Goal: Transaction & Acquisition: Book appointment/travel/reservation

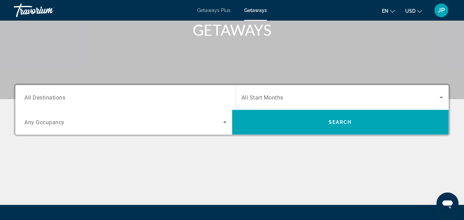
scroll to position [105, 0]
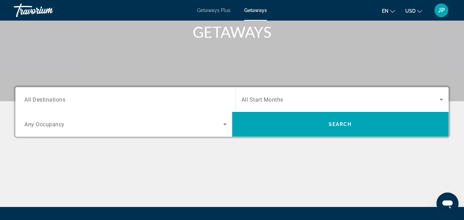
click at [58, 104] on div "Search widget" at bounding box center [125, 100] width 202 height 20
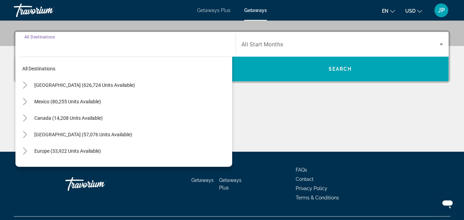
scroll to position [168, 0]
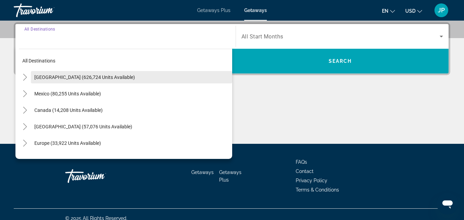
click at [48, 77] on span "United States (626,724 units available)" at bounding box center [84, 77] width 101 height 5
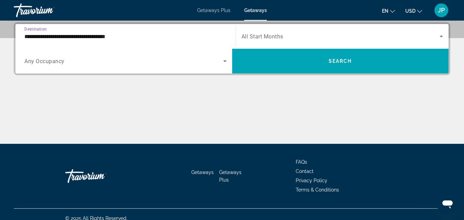
click at [54, 39] on input "**********" at bounding box center [125, 37] width 202 height 8
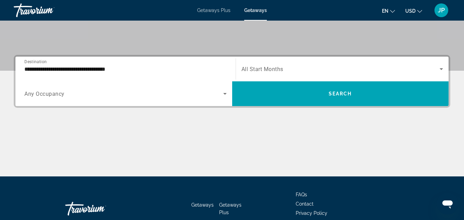
click at [56, 73] on input "**********" at bounding box center [125, 69] width 202 height 8
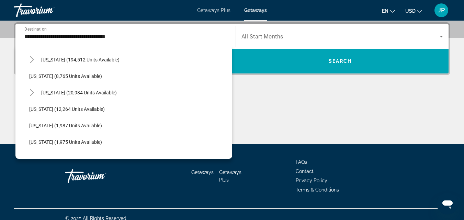
scroll to position [108, 0]
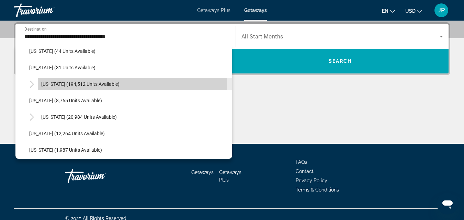
click at [91, 84] on span "Florida (194,512 units available)" at bounding box center [80, 83] width 78 height 5
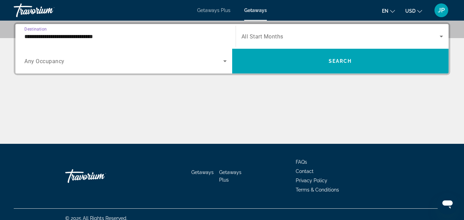
click at [58, 38] on input "**********" at bounding box center [125, 37] width 202 height 8
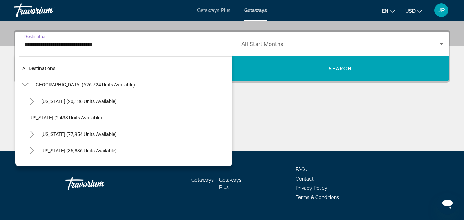
scroll to position [90, 0]
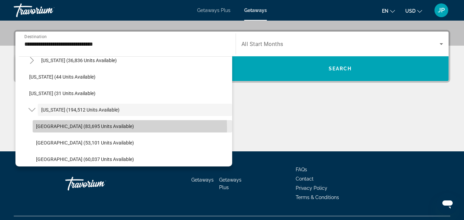
click at [69, 129] on span "Search widget" at bounding box center [132, 126] width 199 height 16
type input "**********"
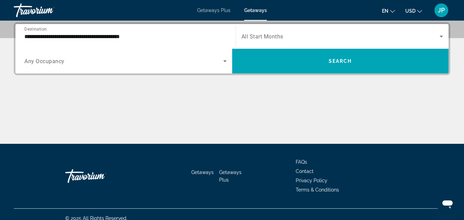
click at [62, 58] on span "Any Occupancy" at bounding box center [44, 61] width 40 height 7
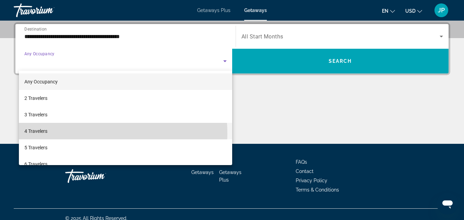
click at [45, 134] on span "4 Travelers" at bounding box center [35, 131] width 23 height 8
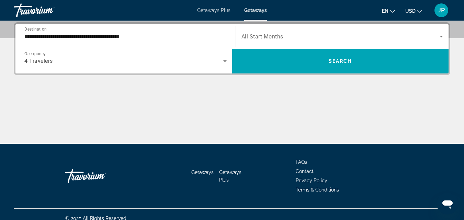
click at [299, 33] on span "Search widget" at bounding box center [340, 36] width 198 height 8
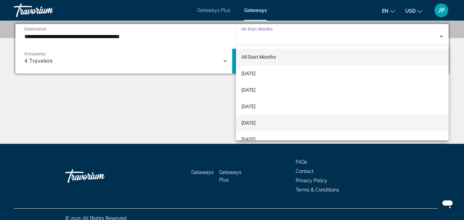
click at [248, 121] on span "December 2025" at bounding box center [248, 123] width 14 height 8
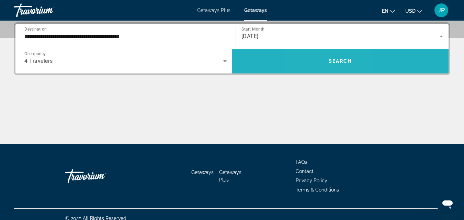
click at [324, 57] on span "Search widget" at bounding box center [340, 61] width 217 height 16
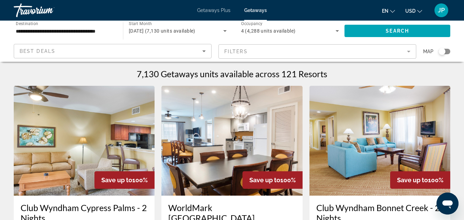
click at [252, 49] on mat-form-field "Filters" at bounding box center [317, 51] width 198 height 14
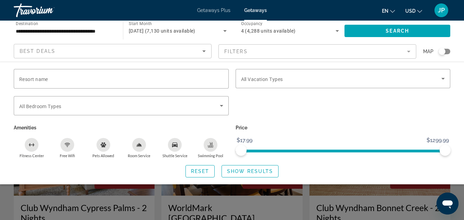
click at [296, 56] on mat-form-field "Filters" at bounding box center [317, 51] width 198 height 14
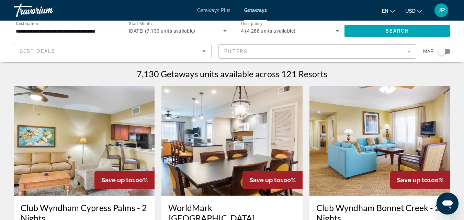
click at [296, 56] on mat-form-field "Filters" at bounding box center [317, 51] width 198 height 14
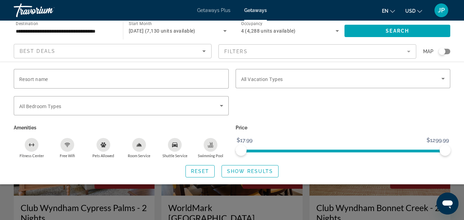
click at [224, 14] on div "Getaways Plus Getaways en English Español Français Italiano Português русский U…" at bounding box center [232, 10] width 464 height 18
click at [349, 84] on div "Search widget" at bounding box center [343, 78] width 204 height 19
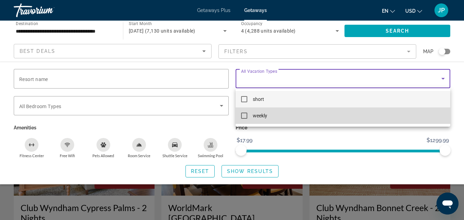
click at [244, 116] on mat-pseudo-checkbox at bounding box center [244, 116] width 6 height 6
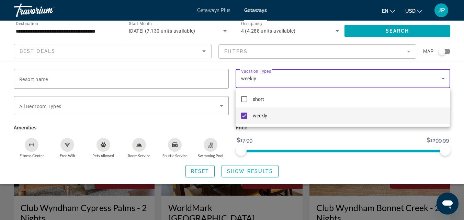
click at [156, 106] on div at bounding box center [232, 110] width 464 height 220
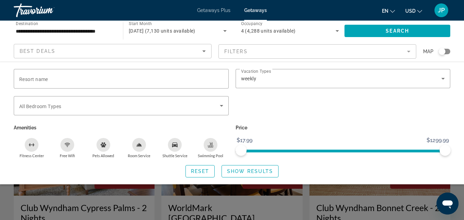
click at [156, 106] on span "Search widget" at bounding box center [119, 106] width 201 height 8
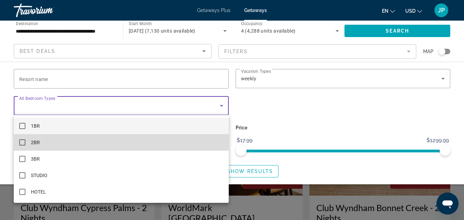
click at [22, 143] on mat-pseudo-checkbox at bounding box center [22, 142] width 6 height 6
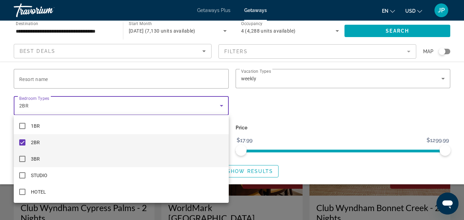
click at [22, 159] on mat-pseudo-checkbox at bounding box center [22, 159] width 6 height 6
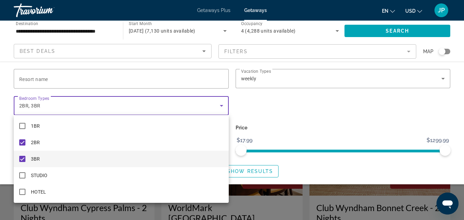
drag, startPoint x: 444, startPoint y: 150, endPoint x: 421, endPoint y: 155, distance: 23.4
click at [421, 155] on div at bounding box center [232, 110] width 464 height 220
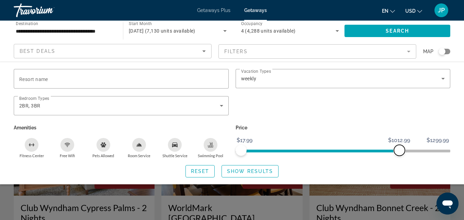
drag, startPoint x: 445, startPoint y: 152, endPoint x: 399, endPoint y: 158, distance: 46.7
click at [399, 158] on div "Resort name Vacation Types All Vacation Types weekly Bedroom Types All Bedroom …" at bounding box center [232, 123] width 464 height 108
click at [240, 173] on span "Show Results" at bounding box center [250, 171] width 46 height 5
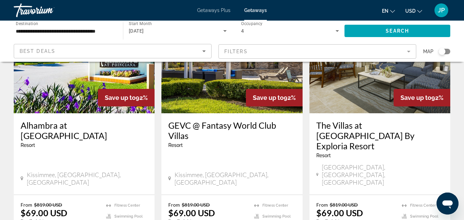
scroll to position [349, 0]
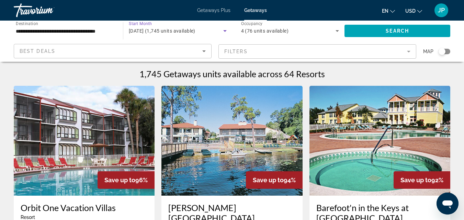
click at [226, 32] on icon "Search widget" at bounding box center [225, 31] width 8 height 8
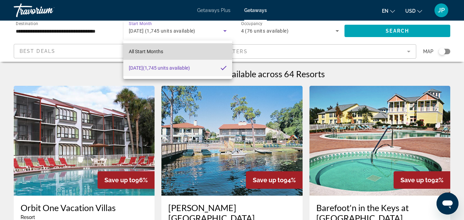
click at [156, 51] on span "All Start Months" at bounding box center [146, 51] width 34 height 5
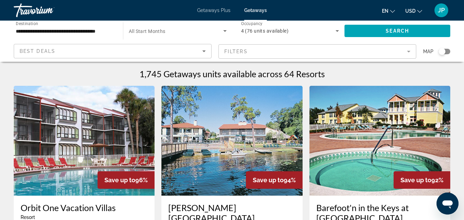
click at [408, 52] on mat-form-field "Filters" at bounding box center [317, 51] width 198 height 14
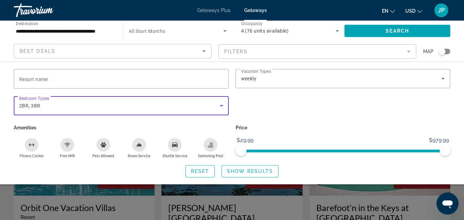
click at [47, 103] on div "2BR, 3BR" at bounding box center [119, 106] width 201 height 8
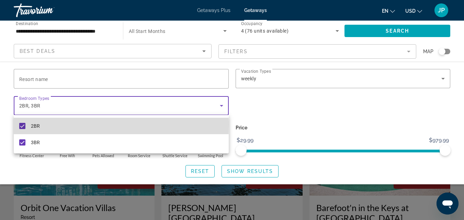
click at [24, 124] on mat-pseudo-checkbox at bounding box center [22, 126] width 6 height 6
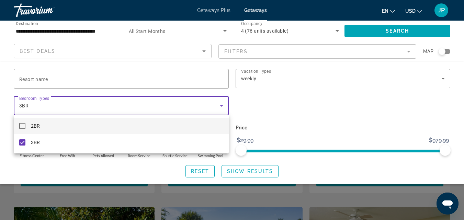
scroll to position [134, 0]
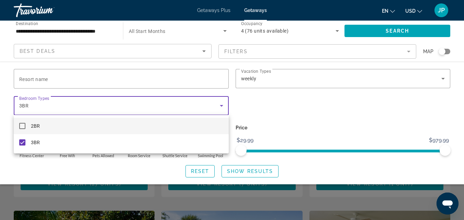
click at [245, 172] on div at bounding box center [232, 110] width 464 height 220
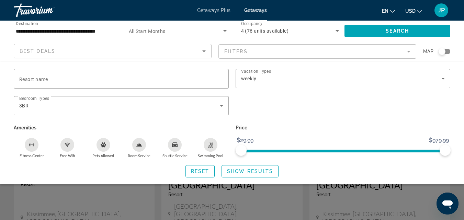
scroll to position [0, 0]
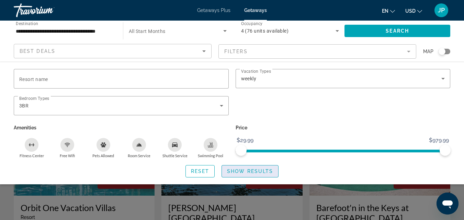
click at [241, 173] on span "Show Results" at bounding box center [250, 171] width 46 height 5
click at [411, 28] on span "Search widget" at bounding box center [397, 31] width 106 height 16
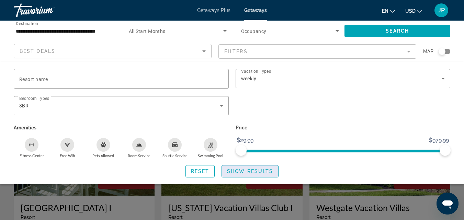
click at [236, 175] on span "Search widget" at bounding box center [250, 171] width 56 height 16
click at [254, 171] on span "Show Results" at bounding box center [250, 171] width 46 height 5
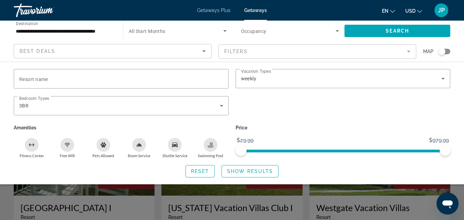
click at [332, 201] on div "Search widget" at bounding box center [232, 161] width 464 height 117
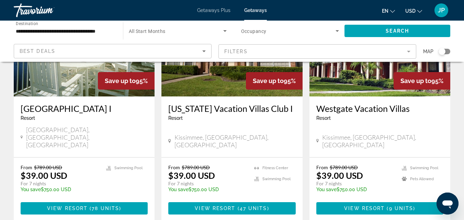
scroll to position [103, 0]
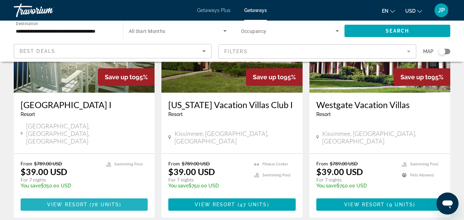
click at [76, 196] on span "Main content" at bounding box center [84, 204] width 127 height 16
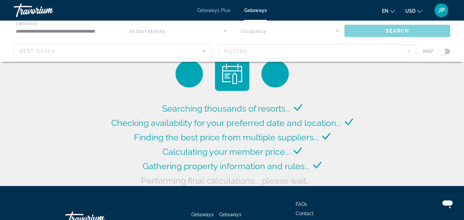
click at [410, 51] on div "Main content" at bounding box center [232, 41] width 464 height 41
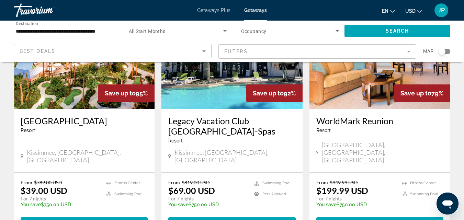
scroll to position [345, 0]
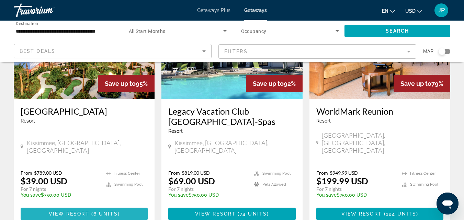
click at [63, 211] on span "View Resort" at bounding box center [69, 213] width 41 height 5
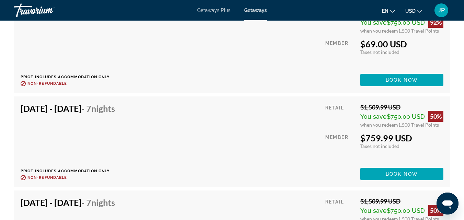
scroll to position [3468, 0]
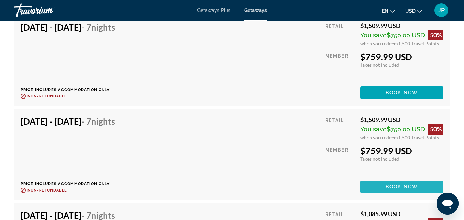
click at [404, 189] on span "Book now" at bounding box center [402, 186] width 33 height 5
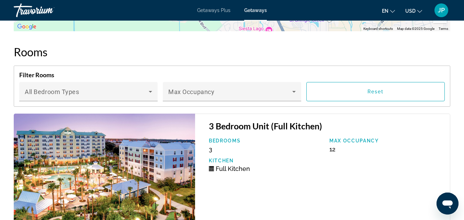
scroll to position [1241, 0]
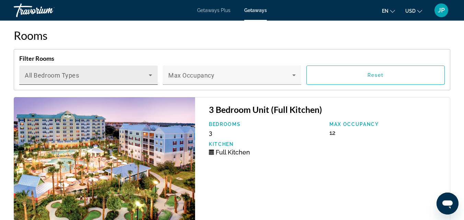
click at [151, 76] on icon "Main content" at bounding box center [150, 76] width 3 height 2
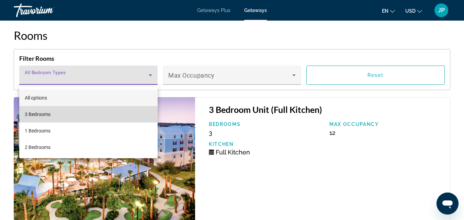
click at [31, 114] on span "3 Bedrooms" at bounding box center [38, 114] width 26 height 8
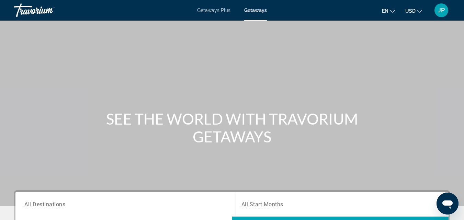
click at [217, 14] on div "Getaways Plus Getaways en English Español Français Italiano Português русский U…" at bounding box center [232, 10] width 464 height 18
click at [212, 11] on div "Getaways Plus Getaways en English Español Français Italiano Português русский U…" at bounding box center [232, 10] width 464 height 18
click at [255, 11] on span "Getaways" at bounding box center [255, 10] width 23 height 5
click at [225, 12] on span "Getaways Plus" at bounding box center [213, 10] width 33 height 5
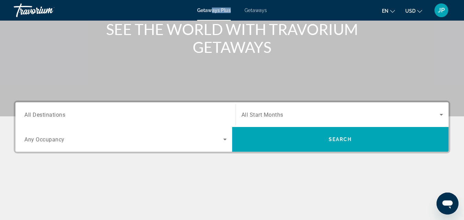
scroll to position [90, 0]
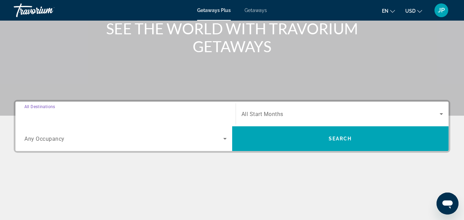
click at [161, 115] on input "Destination All Destinations" at bounding box center [125, 114] width 202 height 8
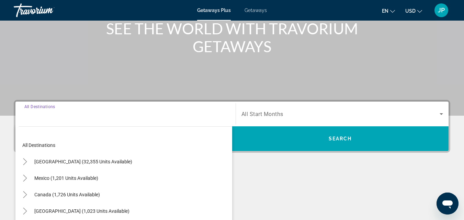
scroll to position [168, 0]
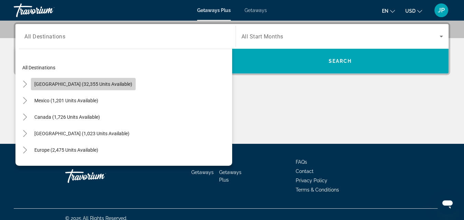
click at [104, 87] on span "Search widget" at bounding box center [83, 84] width 105 height 16
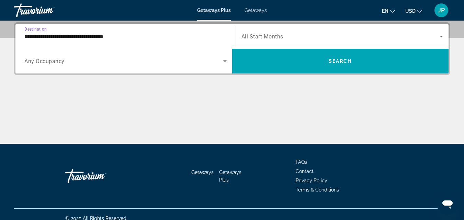
click at [76, 37] on input "**********" at bounding box center [125, 37] width 202 height 8
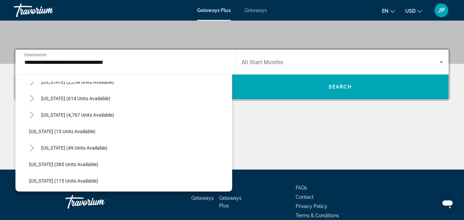
scroll to position [87, 0]
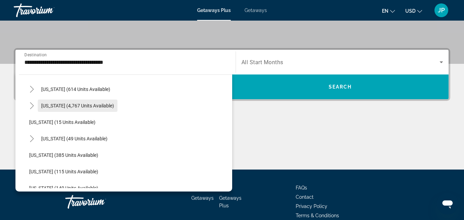
click at [55, 106] on span "Florida (4,767 units available)" at bounding box center [77, 105] width 73 height 5
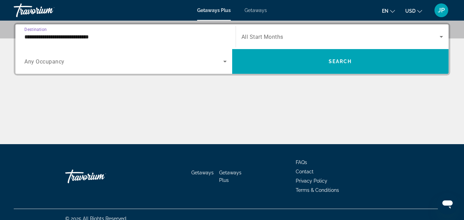
scroll to position [168, 0]
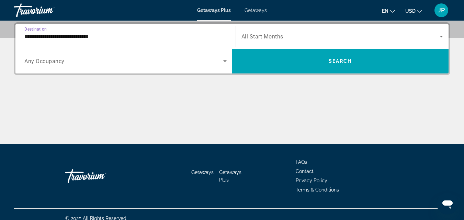
click at [100, 40] on input "**********" at bounding box center [125, 37] width 202 height 8
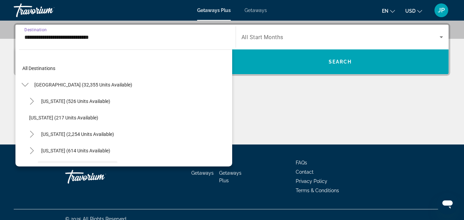
scroll to position [57, 0]
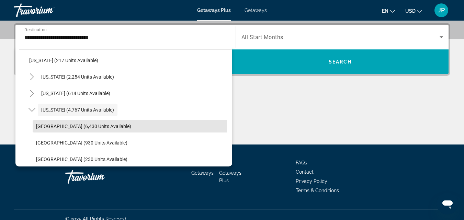
click at [110, 126] on span "Orlando & Disney Area (6,430 units available)" at bounding box center [83, 126] width 95 height 5
type input "**********"
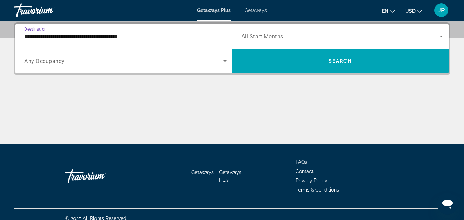
click at [225, 60] on icon "Search widget" at bounding box center [224, 61] width 3 height 2
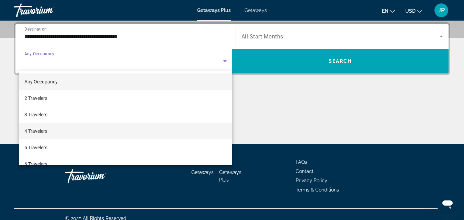
click at [35, 130] on span "4 Travelers" at bounding box center [35, 131] width 23 height 8
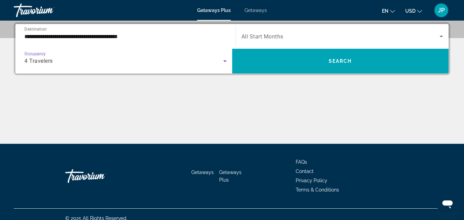
click at [442, 36] on icon "Search widget" at bounding box center [440, 37] width 3 height 2
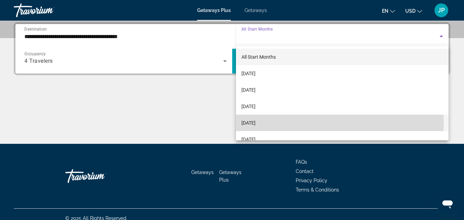
click at [255, 123] on span "December 2025" at bounding box center [248, 123] width 14 height 8
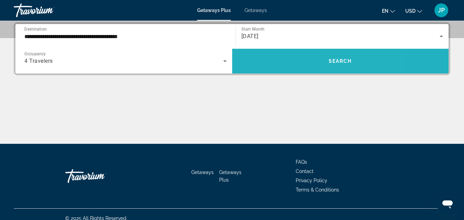
click at [344, 63] on span "Search" at bounding box center [340, 60] width 23 height 5
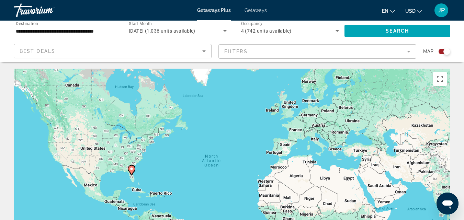
click at [438, 53] on div "Search widget" at bounding box center [441, 51] width 17 height 5
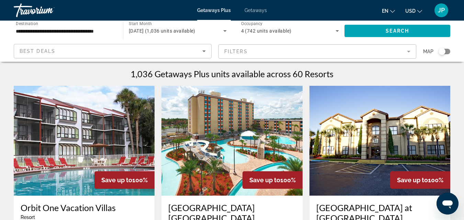
click at [302, 54] on mat-form-field "Filters" at bounding box center [317, 51] width 198 height 14
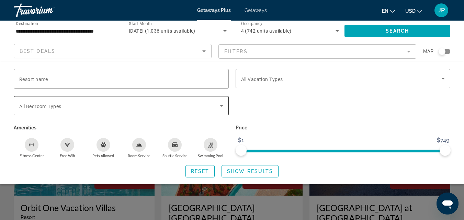
click at [224, 105] on icon "Search widget" at bounding box center [221, 106] width 8 height 8
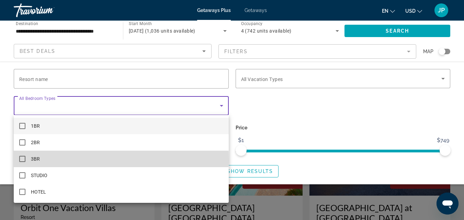
click at [23, 160] on mat-pseudo-checkbox at bounding box center [22, 159] width 6 height 6
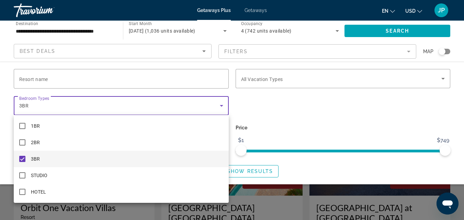
click at [311, 84] on div at bounding box center [232, 110] width 464 height 220
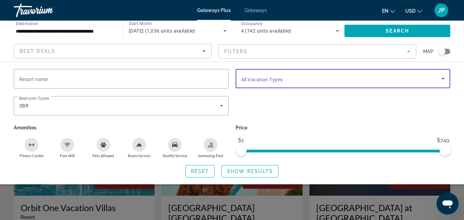
click at [443, 77] on icon "Search widget" at bounding box center [443, 79] width 8 height 8
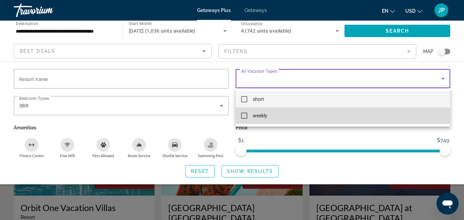
click at [244, 116] on mat-pseudo-checkbox at bounding box center [244, 116] width 6 height 6
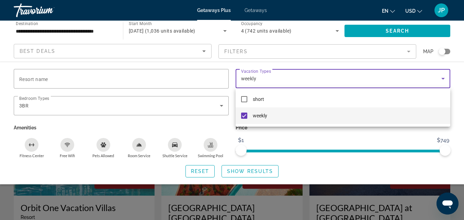
click at [239, 172] on div at bounding box center [232, 110] width 464 height 220
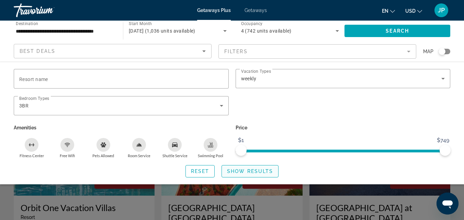
click at [230, 171] on span "Show Results" at bounding box center [250, 171] width 46 height 5
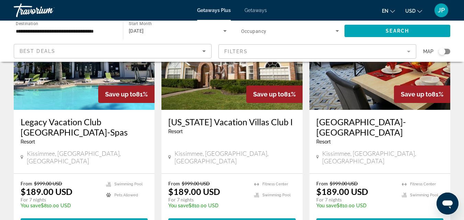
scroll to position [104, 0]
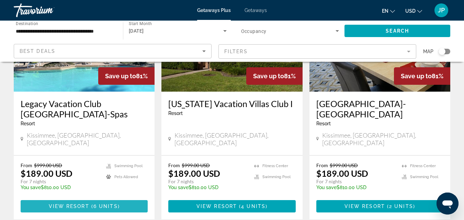
click at [75, 204] on span "View Resort" at bounding box center [69, 206] width 41 height 5
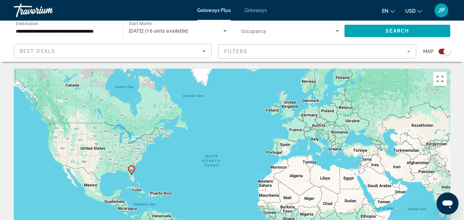
click at [436, 50] on div "Search widget" at bounding box center [441, 51] width 17 height 5
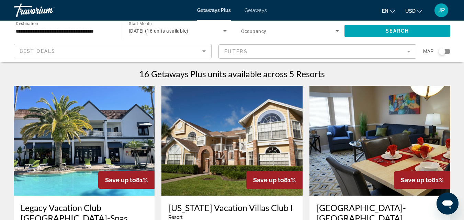
click at [252, 55] on mat-form-field "Filters" at bounding box center [317, 51] width 198 height 14
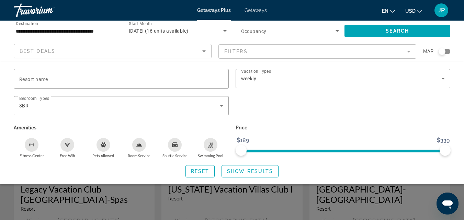
scroll to position [19, 0]
click at [251, 171] on span "Show Results" at bounding box center [250, 171] width 46 height 5
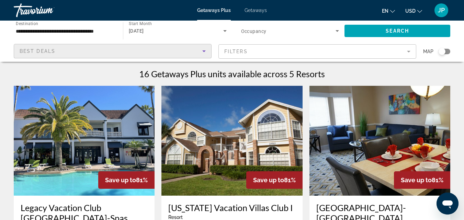
click at [203, 50] on icon "Sort by" at bounding box center [204, 51] width 8 height 8
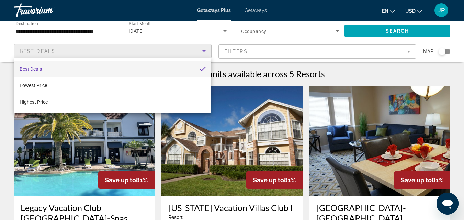
click at [201, 50] on div at bounding box center [232, 110] width 464 height 220
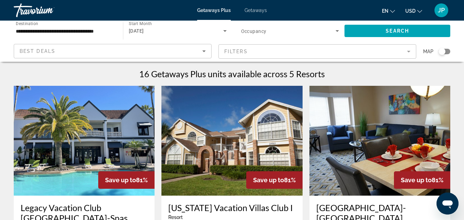
click at [281, 51] on mat-form-field "Filters" at bounding box center [317, 51] width 198 height 14
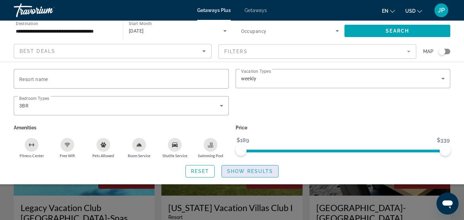
click at [233, 172] on span "Show Results" at bounding box center [250, 171] width 46 height 5
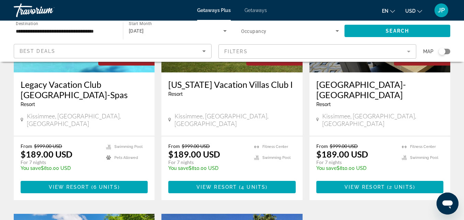
scroll to position [351, 0]
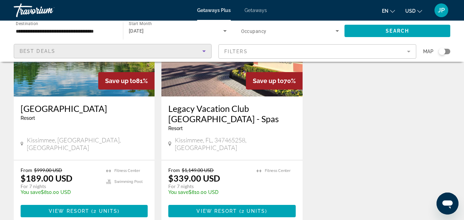
click at [205, 51] on icon "Sort by" at bounding box center [203, 51] width 3 height 2
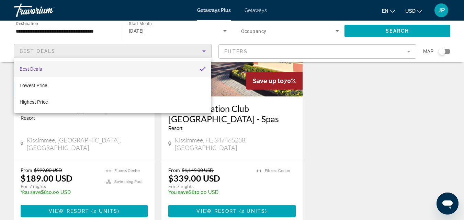
click at [205, 51] on div at bounding box center [232, 110] width 464 height 220
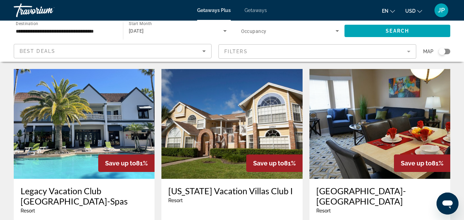
scroll to position [0, 0]
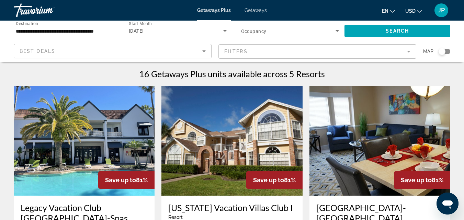
click at [262, 13] on div "Getaways Plus Getaways en English Español Français Italiano Português русский U…" at bounding box center [232, 10] width 464 height 18
click at [255, 12] on span "Getaways" at bounding box center [255, 10] width 22 height 5
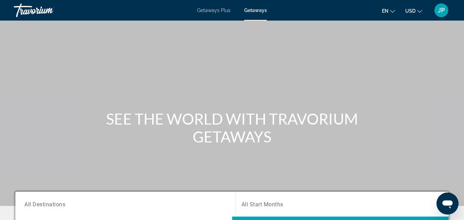
click at [255, 12] on span "Getaways" at bounding box center [255, 10] width 23 height 5
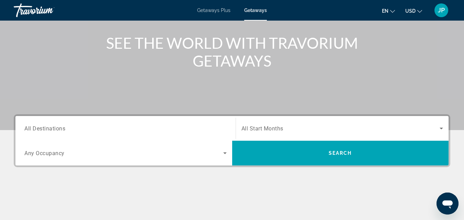
scroll to position [75, 0]
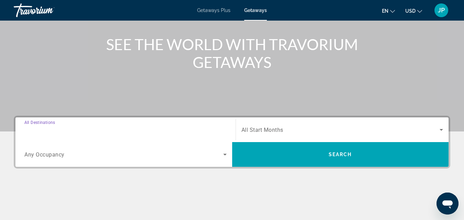
click at [117, 130] on input "Destination All Destinations" at bounding box center [125, 130] width 202 height 8
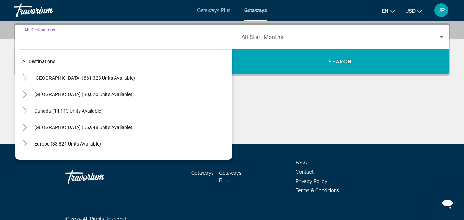
scroll to position [168, 0]
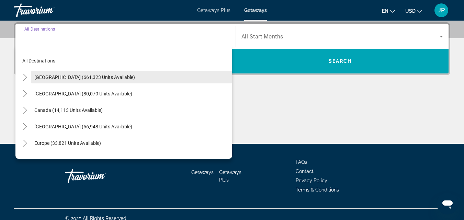
click at [87, 76] on span "United States (661,323 units available)" at bounding box center [84, 77] width 101 height 5
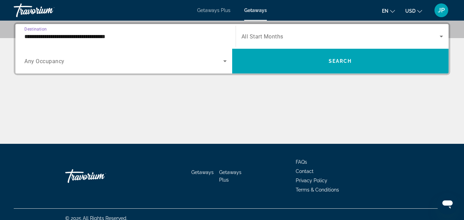
click at [94, 37] on input "**********" at bounding box center [125, 37] width 202 height 8
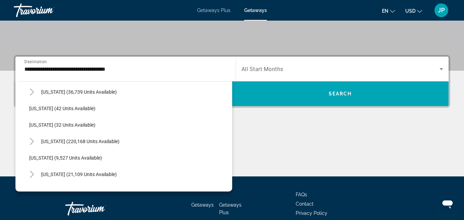
scroll to position [98, 0]
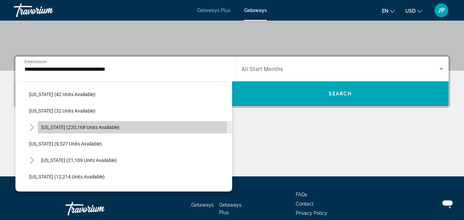
click at [55, 129] on span "Florida (220,168 units available)" at bounding box center [80, 127] width 78 height 5
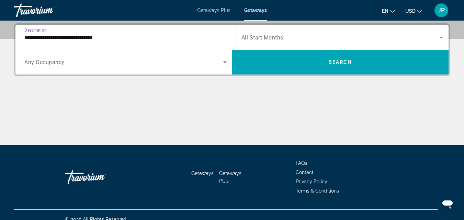
scroll to position [168, 0]
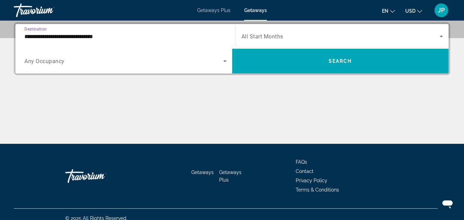
click at [76, 37] on input "**********" at bounding box center [125, 37] width 202 height 8
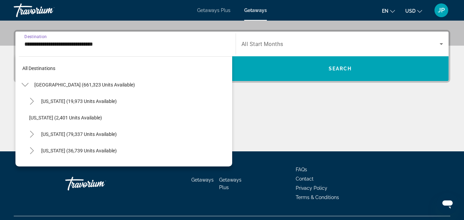
scroll to position [90, 0]
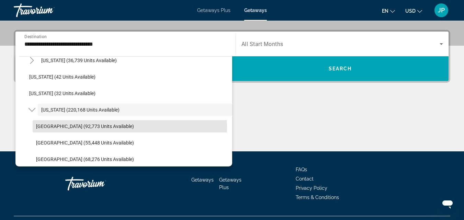
click at [65, 127] on span "Orlando & Disney Area (92,773 units available)" at bounding box center [85, 126] width 98 height 5
type input "**********"
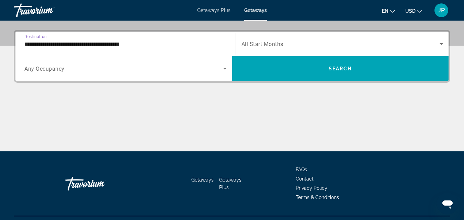
scroll to position [168, 0]
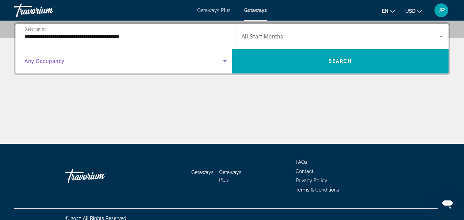
click at [67, 60] on span "Search widget" at bounding box center [123, 61] width 199 height 8
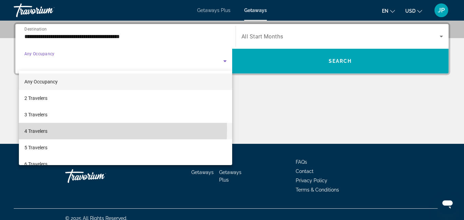
click at [40, 130] on span "4 Travelers" at bounding box center [35, 131] width 23 height 8
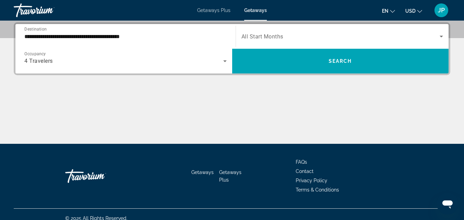
click at [313, 32] on div "Search widget" at bounding box center [342, 36] width 202 height 19
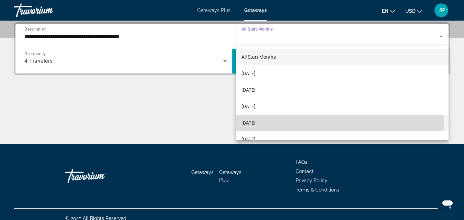
click at [252, 126] on span "December 2025" at bounding box center [248, 123] width 14 height 8
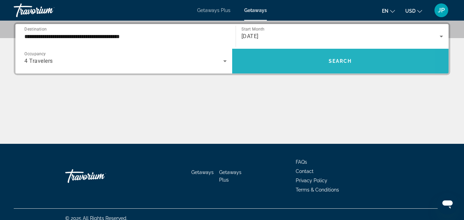
click at [311, 57] on span "Search widget" at bounding box center [340, 61] width 217 height 16
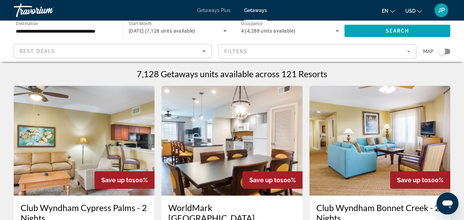
click at [296, 55] on mat-form-field "Filters" at bounding box center [317, 51] width 198 height 14
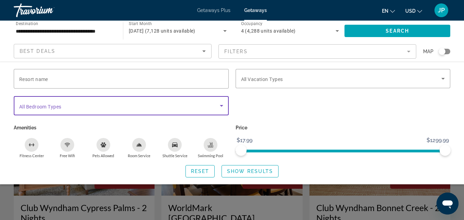
click at [161, 108] on span "Search widget" at bounding box center [119, 106] width 201 height 8
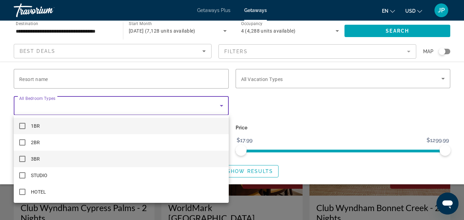
click at [24, 159] on mat-pseudo-checkbox at bounding box center [22, 159] width 6 height 6
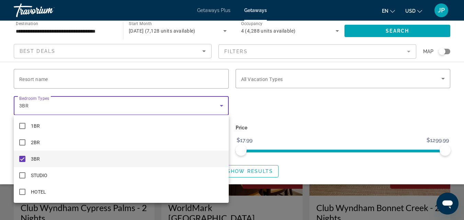
click at [438, 78] on div at bounding box center [232, 110] width 464 height 220
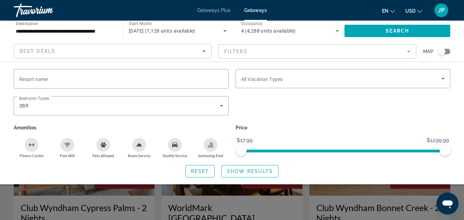
click at [438, 78] on span "Search widget" at bounding box center [341, 79] width 201 height 8
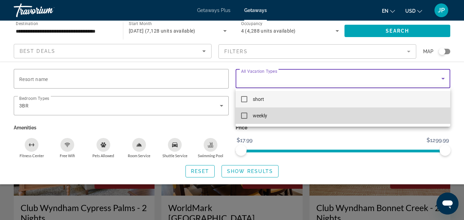
click at [253, 119] on span "weekly" at bounding box center [260, 116] width 14 height 8
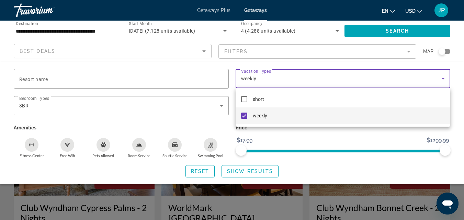
click at [254, 170] on div at bounding box center [232, 110] width 464 height 220
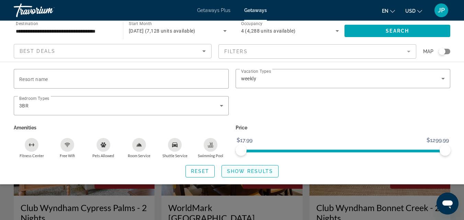
click at [244, 172] on span "Show Results" at bounding box center [250, 171] width 46 height 5
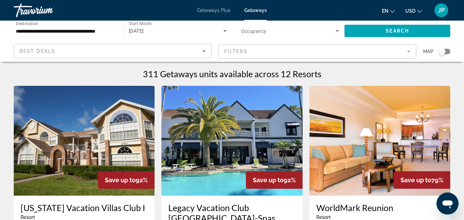
click at [409, 52] on mat-form-field "Filters" at bounding box center [317, 51] width 198 height 14
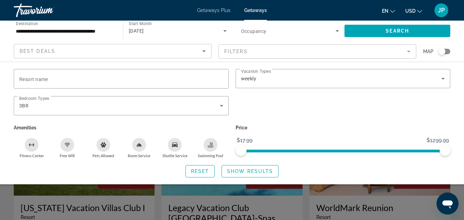
click at [409, 52] on mat-form-field "Filters" at bounding box center [317, 51] width 198 height 14
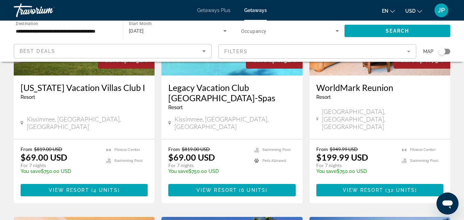
scroll to position [124, 0]
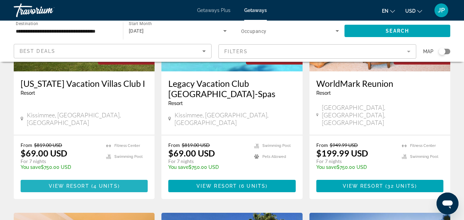
click at [72, 183] on span "View Resort" at bounding box center [69, 185] width 41 height 5
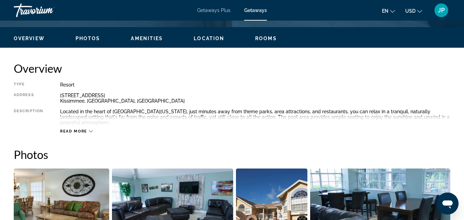
scroll to position [5, 0]
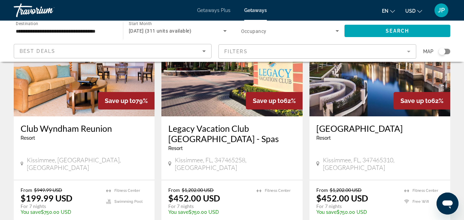
scroll to position [333, 0]
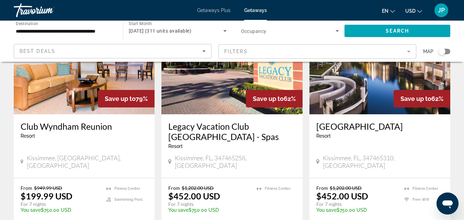
click at [358, 121] on h3 "Star Island Resort" at bounding box center [379, 126] width 127 height 10
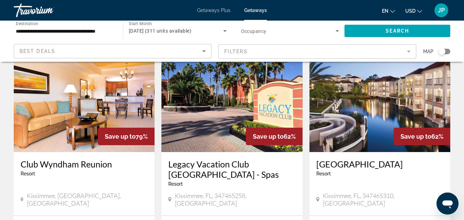
scroll to position [307, 0]
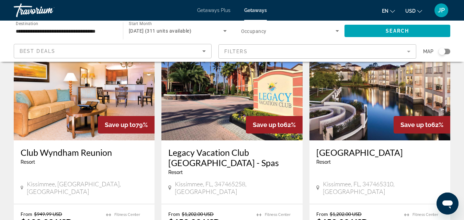
click at [45, 147] on h3 "Club Wyndham Reunion" at bounding box center [84, 152] width 127 height 10
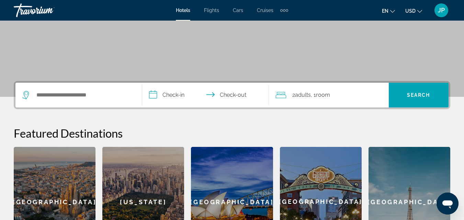
scroll to position [111, 0]
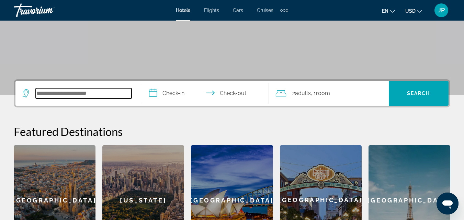
click at [83, 94] on input "Search widget" at bounding box center [84, 93] width 96 height 10
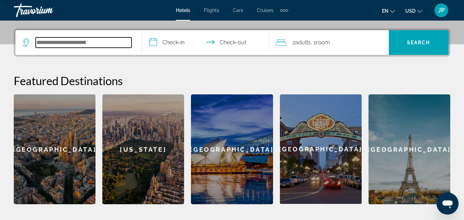
scroll to position [168, 0]
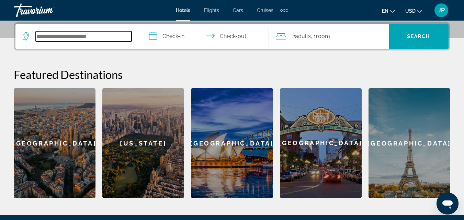
click at [122, 40] on input "Search widget" at bounding box center [84, 36] width 96 height 10
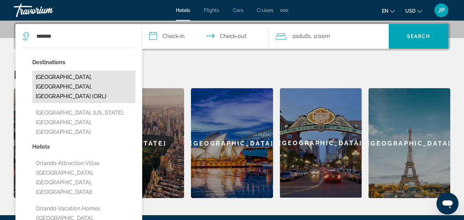
click at [62, 79] on button "[GEOGRAPHIC_DATA], [GEOGRAPHIC_DATA], [GEOGRAPHIC_DATA] (ORL)" at bounding box center [83, 87] width 103 height 32
type input "**********"
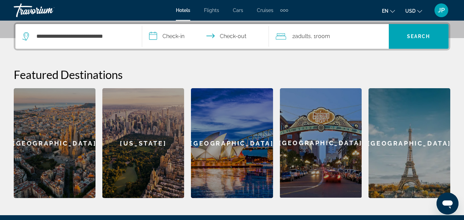
click at [171, 36] on input "**********" at bounding box center [206, 37] width 129 height 27
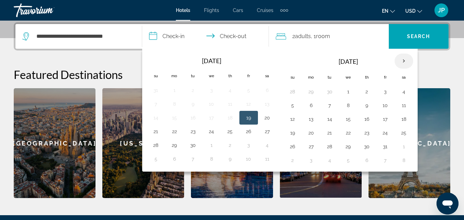
click at [405, 60] on th "Next month" at bounding box center [404, 61] width 19 height 15
click at [401, 122] on button "20" at bounding box center [403, 119] width 11 height 10
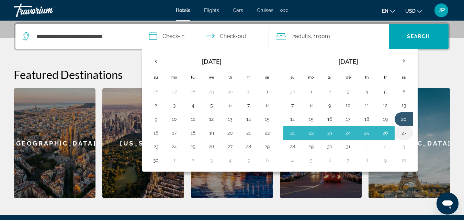
click at [405, 134] on button "27" at bounding box center [403, 133] width 11 height 10
type input "**********"
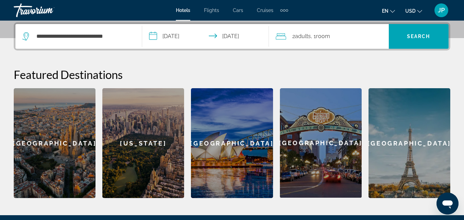
click at [350, 34] on div "2 Adult Adults , 1 Room rooms" at bounding box center [332, 37] width 113 height 10
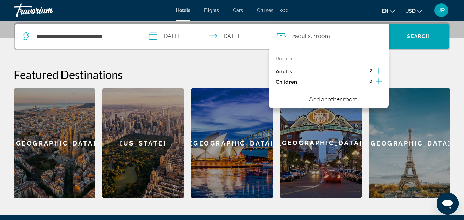
click at [376, 72] on icon "Increment adults" at bounding box center [379, 71] width 6 height 8
click at [414, 37] on span "Search" at bounding box center [418, 36] width 23 height 5
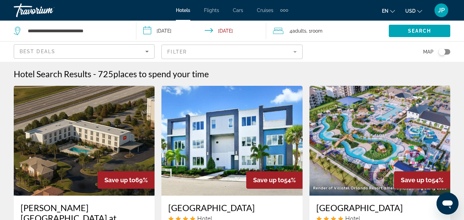
click at [209, 51] on mat-form-field "Filter" at bounding box center [231, 52] width 141 height 14
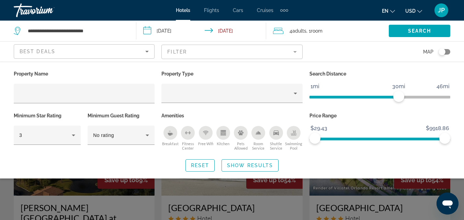
click at [209, 51] on mat-form-field "Filter" at bounding box center [231, 52] width 141 height 14
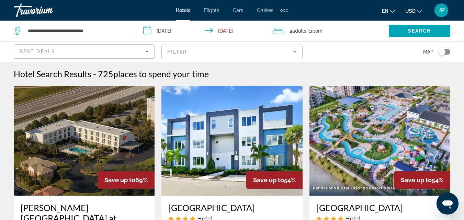
click at [294, 51] on mat-form-field "Filter" at bounding box center [231, 52] width 141 height 14
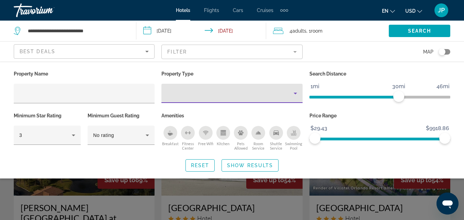
click at [295, 93] on icon "Property type" at bounding box center [295, 93] width 8 height 8
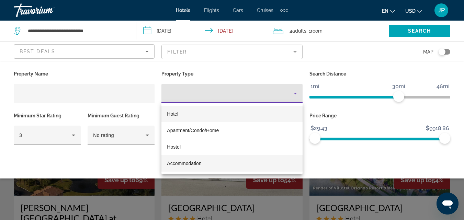
click at [174, 161] on span "Accommodation" at bounding box center [184, 163] width 34 height 5
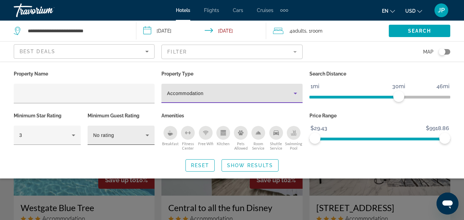
scroll to position [1, 0]
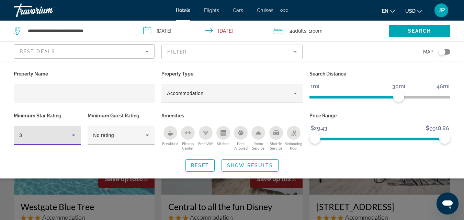
click at [74, 135] on icon "Hotel Filters" at bounding box center [73, 136] width 3 height 2
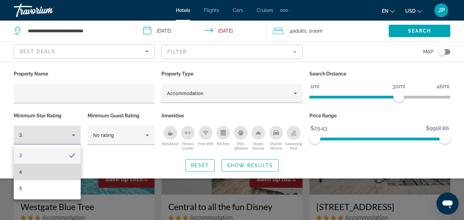
click at [30, 173] on mat-option "4" at bounding box center [47, 172] width 67 height 16
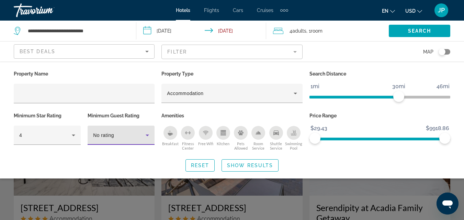
click at [147, 136] on icon "Hotel Filters" at bounding box center [147, 135] width 8 height 8
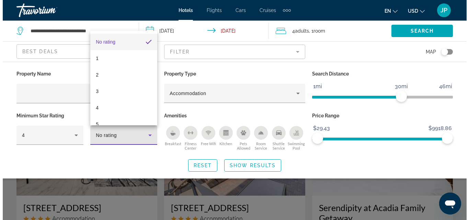
scroll to position [10, 0]
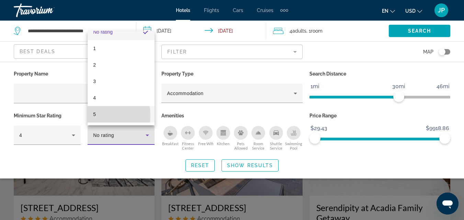
click at [93, 116] on mat-option "5" at bounding box center [121, 114] width 67 height 16
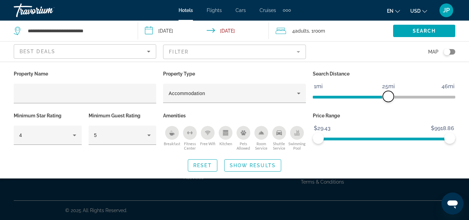
drag, startPoint x: 403, startPoint y: 97, endPoint x: 389, endPoint y: 102, distance: 15.1
click at [389, 102] on div "Search Distance 1mi 46mi 25mi" at bounding box center [383, 90] width 149 height 42
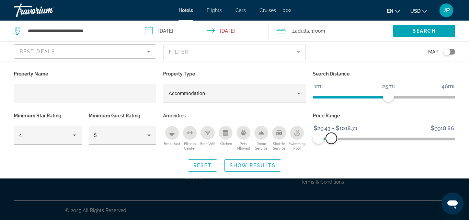
drag, startPoint x: 450, startPoint y: 138, endPoint x: 331, endPoint y: 156, distance: 120.4
click at [331, 156] on div "Property Name Property Type Accommodation Search Distance 1mi 46mi 25mi Minimum…" at bounding box center [234, 120] width 469 height 103
click at [301, 50] on mat-form-field "Filter" at bounding box center [234, 52] width 142 height 14
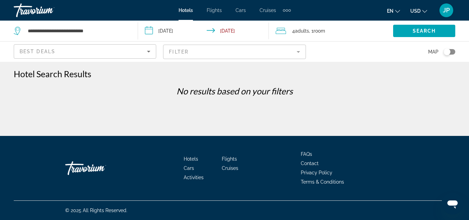
click at [301, 50] on mat-form-field "Filter" at bounding box center [234, 52] width 142 height 14
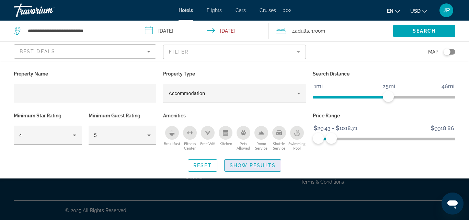
click at [250, 163] on span "Show Results" at bounding box center [253, 165] width 46 height 5
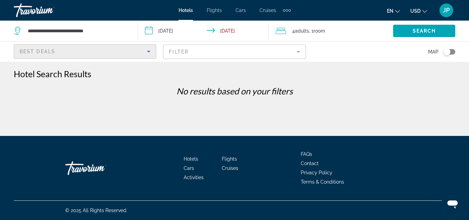
click at [141, 51] on div "Best Deals" at bounding box center [83, 51] width 127 height 8
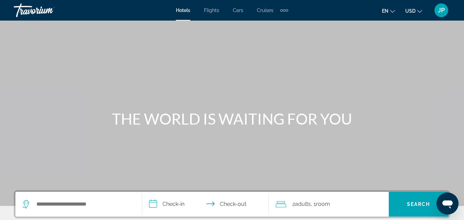
click at [186, 13] on div "Hotels Flights Cars Cruises Activities Hotels Flights Cars Cruises Activities" at bounding box center [232, 10] width 112 height 11
